Goal: Information Seeking & Learning: Learn about a topic

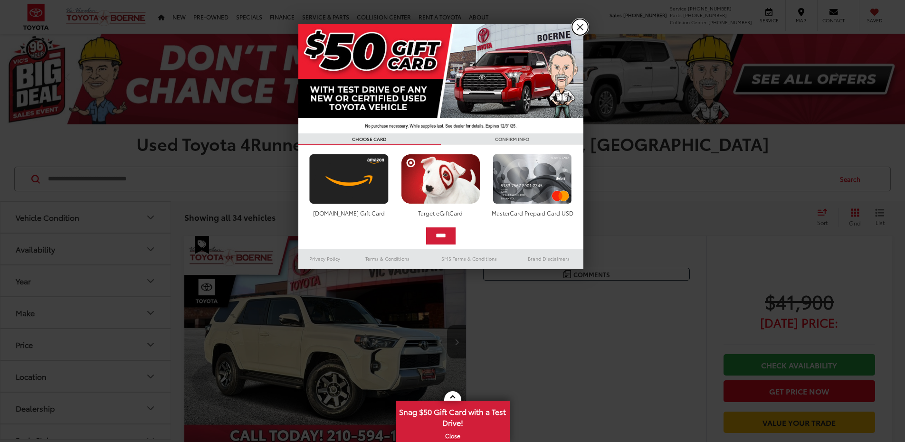
click at [574, 29] on link "X" at bounding box center [580, 27] width 16 height 16
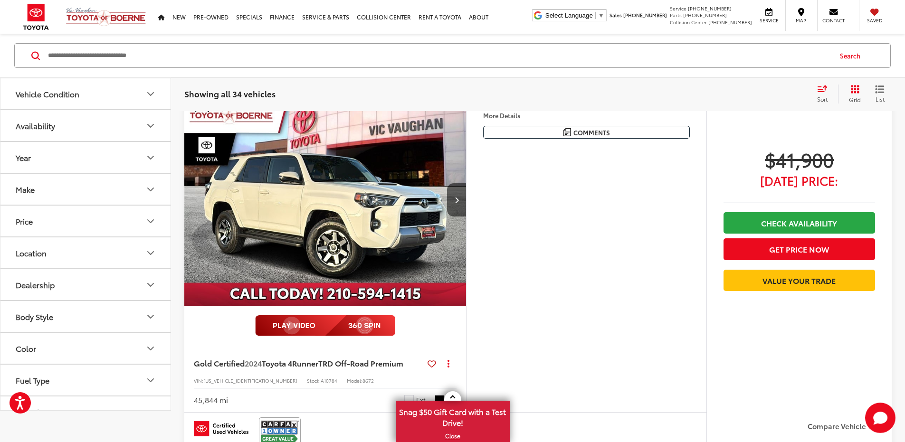
scroll to position [95, 0]
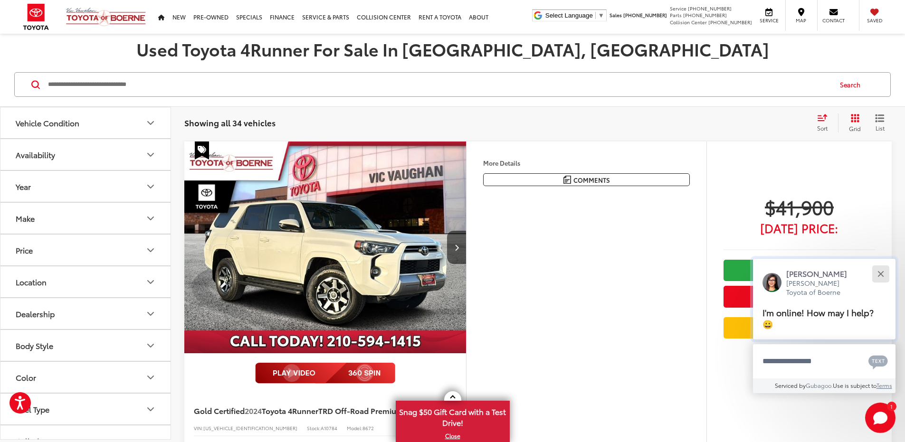
click at [879, 273] on div "Close" at bounding box center [880, 274] width 6 height 6
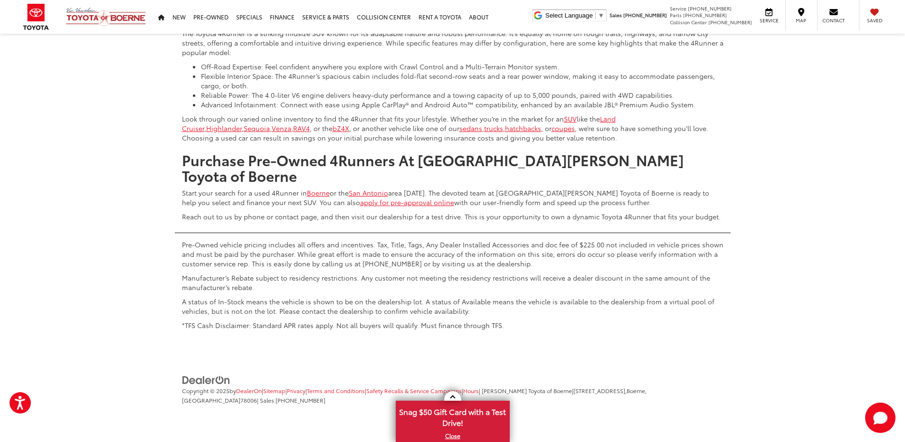
scroll to position [5083, 0]
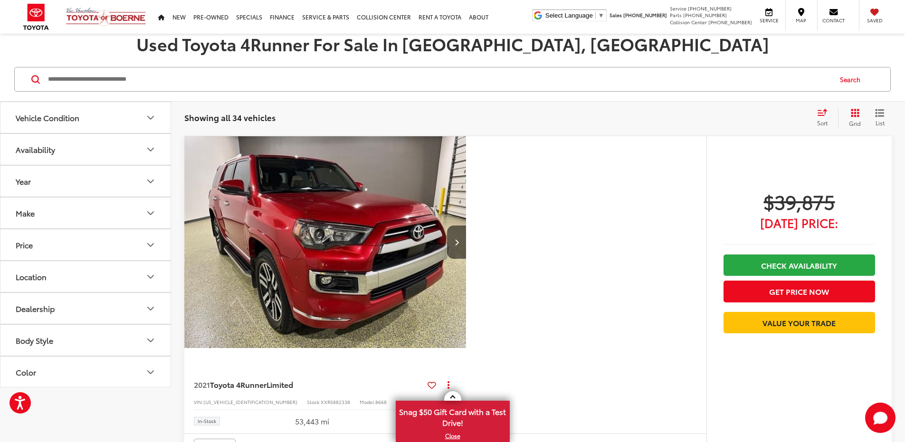
scroll to position [48, 0]
